Goal: Check status

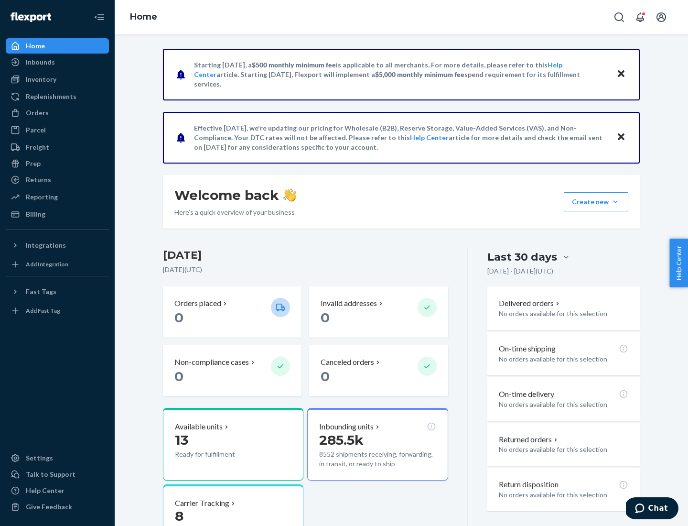
click at [615, 202] on button "Create new Create new inbound Create new order Create new product" at bounding box center [596, 201] width 64 height 19
click at [40, 62] on div "Inbounds" at bounding box center [40, 62] width 29 height 10
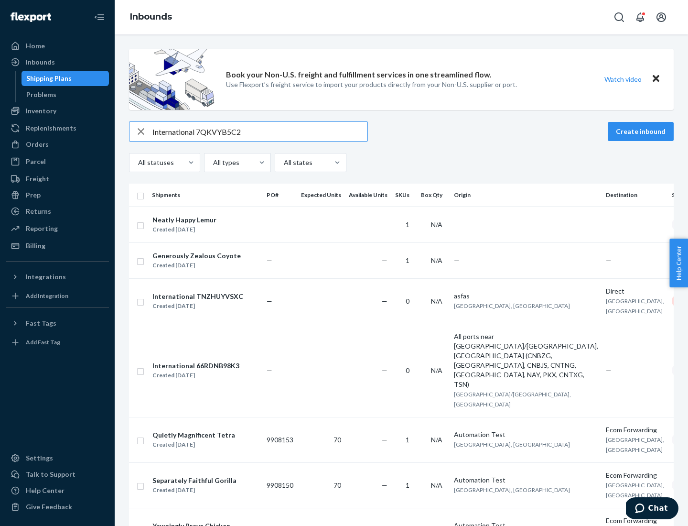
type input "International 7QKVYB5C29"
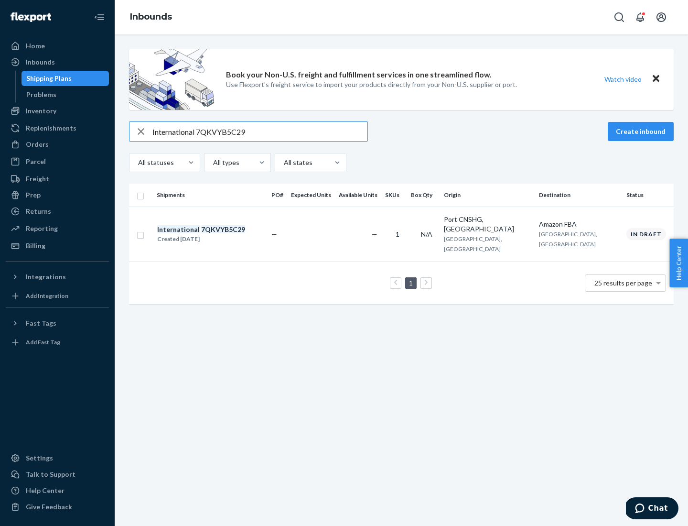
click at [217, 234] on div "Created [DATE]" at bounding box center [201, 239] width 88 height 10
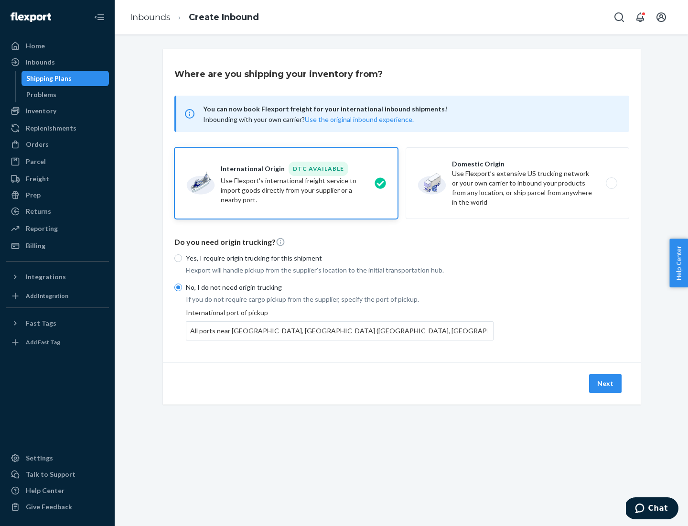
click at [606, 383] on button "Next" at bounding box center [605, 383] width 32 height 19
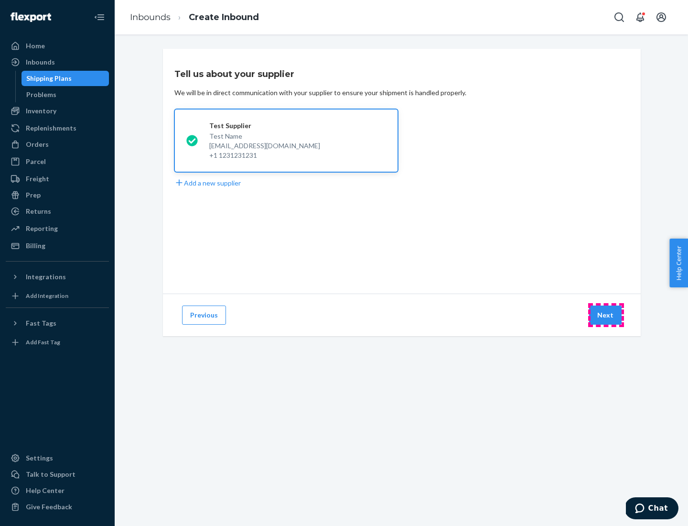
click at [606, 315] on button "Next" at bounding box center [605, 314] width 32 height 19
